Goal: Information Seeking & Learning: Learn about a topic

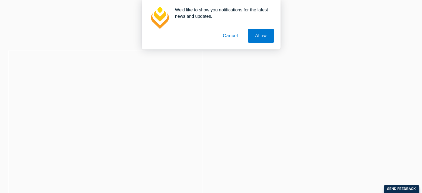
click at [227, 34] on button "Cancel" at bounding box center [230, 36] width 29 height 14
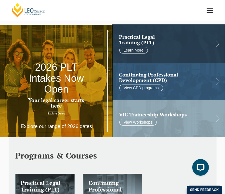
click at [214, 10] on link at bounding box center [210, 10] width 21 height 21
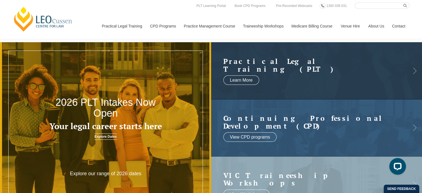
drag, startPoint x: 333, startPoint y: 5, endPoint x: 323, endPoint y: 18, distance: 16.4
click at [323, 18] on link "Medicare Billing Course" at bounding box center [311, 26] width 49 height 24
click at [333, 5] on span "1300 039 031" at bounding box center [336, 6] width 20 height 4
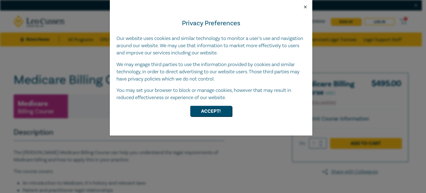
click at [305, 7] on button "Close" at bounding box center [305, 6] width 5 height 5
